Goal: Task Accomplishment & Management: Manage account settings

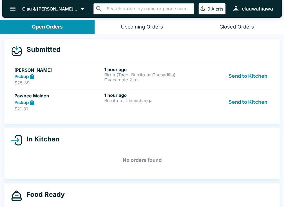
click at [128, 104] on div "1 hour ago Burrito or Chimichanga" at bounding box center [148, 102] width 88 height 19
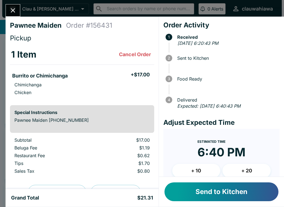
click at [11, 16] on button "Close" at bounding box center [13, 10] width 14 height 12
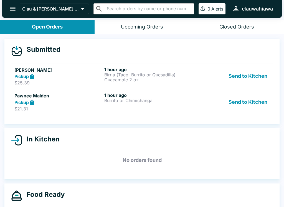
click at [128, 98] on p "Burrito or Chimichanga" at bounding box center [148, 100] width 88 height 5
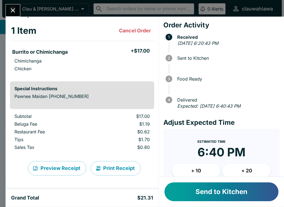
scroll to position [24, 0]
click at [217, 190] on button "Send to Kitchen" at bounding box center [221, 192] width 114 height 19
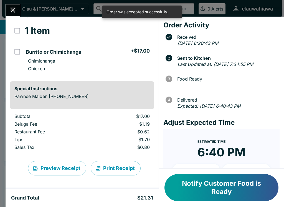
click at [12, 9] on icon "Close" at bounding box center [13, 10] width 4 height 4
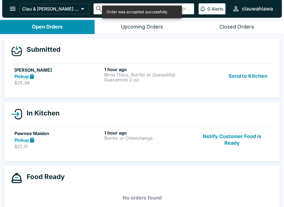
click at [250, 75] on button "Send to Kitchen" at bounding box center [247, 76] width 43 height 19
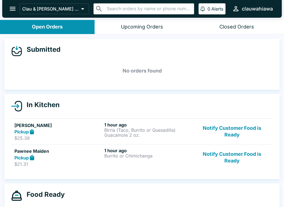
click at [239, 129] on button "Notify Customer Food is Ready" at bounding box center [231, 131] width 75 height 19
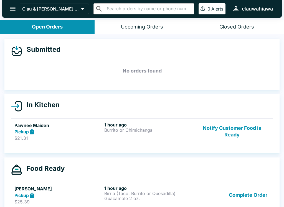
click at [231, 132] on button "Notify Customer Food is Ready" at bounding box center [231, 131] width 75 height 19
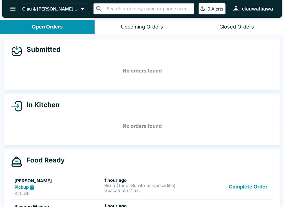
click at [134, 29] on div "Upcoming Orders" at bounding box center [142, 27] width 42 height 6
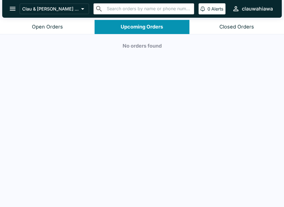
click at [49, 26] on div "Open Orders" at bounding box center [47, 27] width 31 height 6
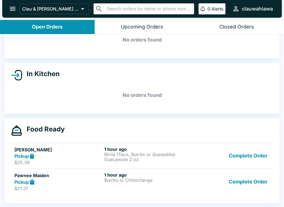
scroll to position [31, 0]
click at [247, 182] on button "Complete Order" at bounding box center [248, 181] width 43 height 19
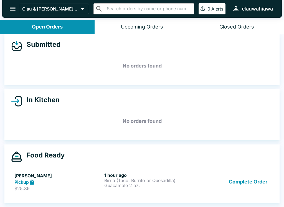
scroll to position [5, 0]
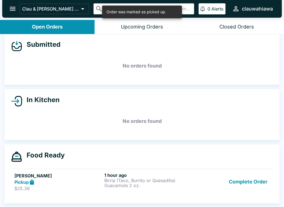
click at [250, 179] on button "Complete Order" at bounding box center [248, 182] width 43 height 19
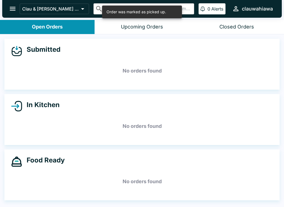
scroll to position [0, 0]
click at [140, 27] on div "Upcoming Orders" at bounding box center [142, 27] width 42 height 6
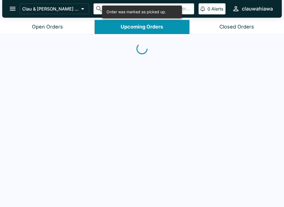
click at [242, 28] on div "Closed Orders" at bounding box center [236, 27] width 35 height 6
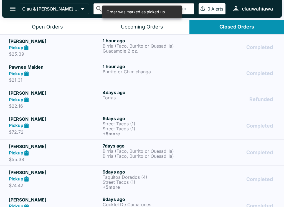
click at [146, 48] on p "Birria (Taco, Burrito or Quesadilla)" at bounding box center [148, 46] width 91 height 5
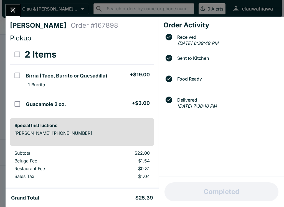
click at [17, 12] on button "Close" at bounding box center [13, 10] width 14 height 12
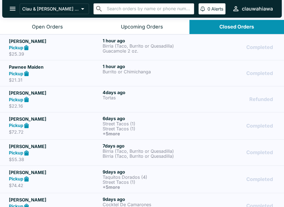
click at [174, 76] on div "1 hour ago Burrito or Chimichanga" at bounding box center [148, 73] width 91 height 19
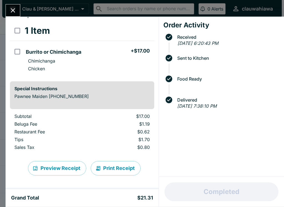
scroll to position [24, 0]
click at [14, 11] on icon "Close" at bounding box center [13, 10] width 4 height 4
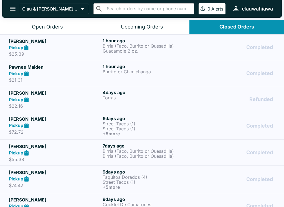
click at [56, 28] on div "Open Orders" at bounding box center [47, 27] width 31 height 6
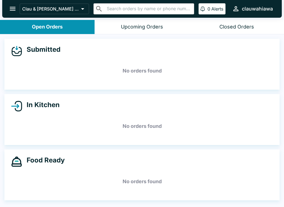
scroll to position [1, 0]
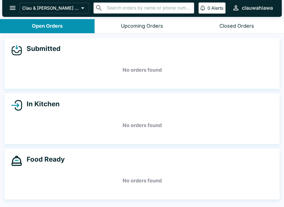
click at [16, 2] on button "open drawer" at bounding box center [13, 8] width 14 height 14
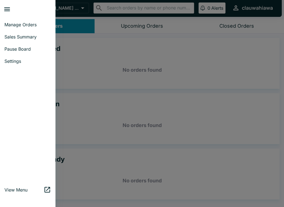
click at [37, 26] on span "Manage Orders" at bounding box center [27, 25] width 47 height 6
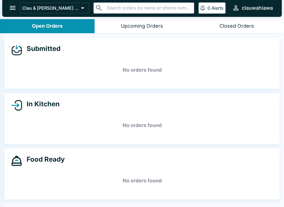
scroll to position [0, 0]
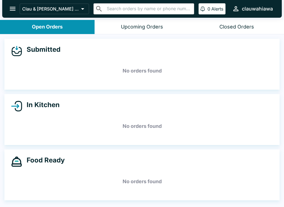
click at [14, 7] on icon "open drawer" at bounding box center [12, 8] width 7 height 7
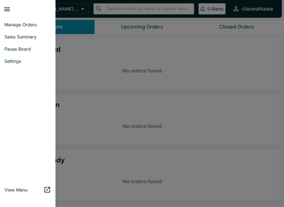
click at [30, 51] on span "Pause Board" at bounding box center [27, 49] width 47 height 6
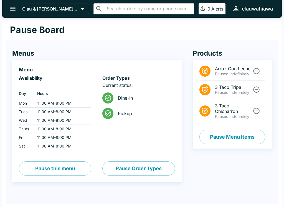
click at [109, 100] on icon at bounding box center [108, 98] width 6 height 6
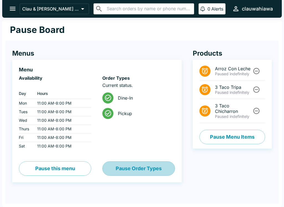
click at [136, 166] on button "Pause Order Types" at bounding box center [138, 169] width 72 height 14
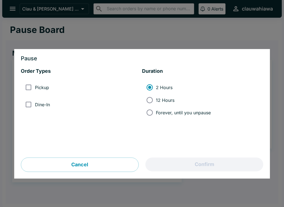
click at [29, 88] on input "Pickup" at bounding box center [28, 88] width 12 height 12
checkbox input "true"
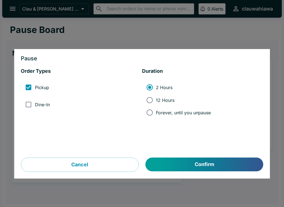
click at [33, 105] on input "Dine-In" at bounding box center [28, 104] width 12 height 12
checkbox input "true"
click at [151, 102] on input "12 Hours" at bounding box center [149, 100] width 12 height 12
radio input "true"
click at [194, 168] on button "Confirm" at bounding box center [205, 165] width 118 height 14
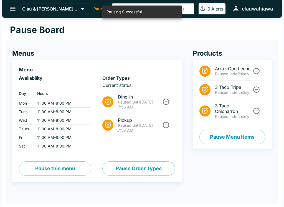
click at [60, 167] on button "Pause this menu" at bounding box center [55, 169] width 72 height 14
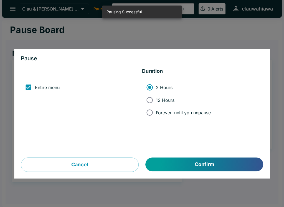
click at [215, 158] on button "Confirm" at bounding box center [205, 165] width 118 height 14
